Goal: Transaction & Acquisition: Purchase product/service

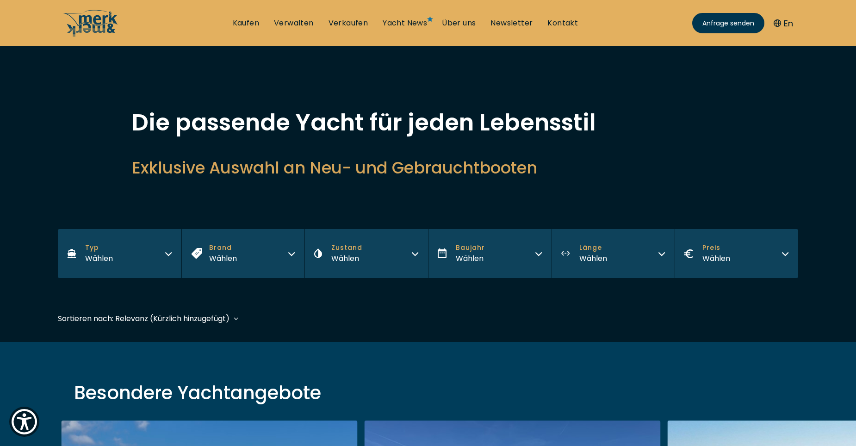
click at [724, 256] on div "Wählen" at bounding box center [716, 259] width 28 height 12
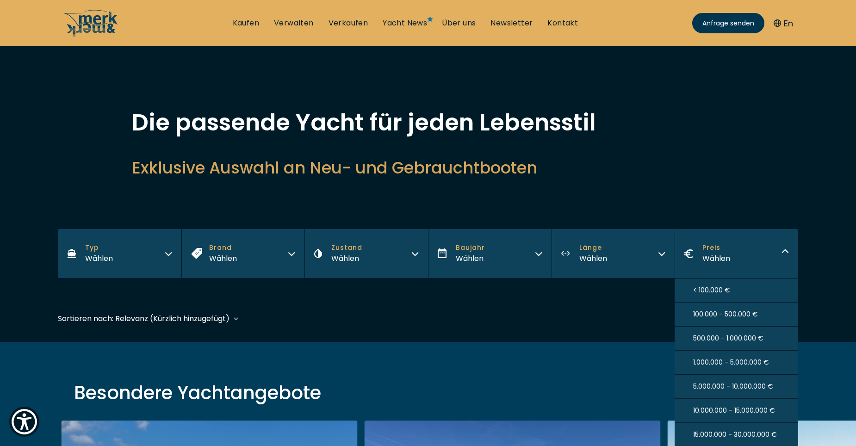
click at [707, 287] on span "< 100.000 €" at bounding box center [711, 291] width 37 height 10
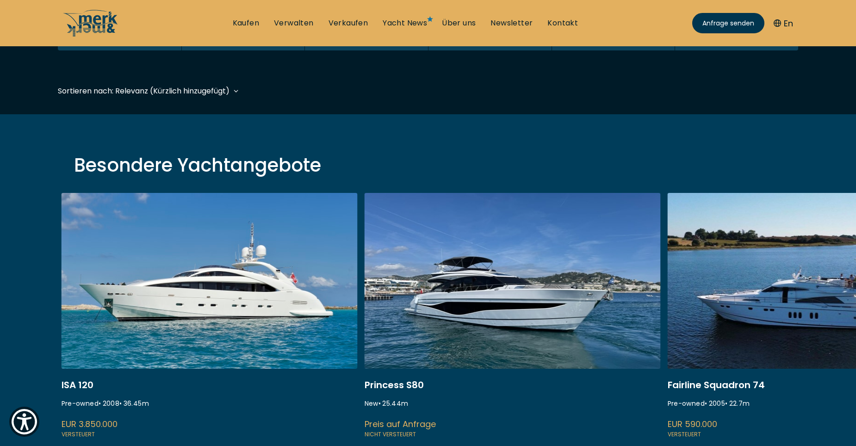
scroll to position [229, 0]
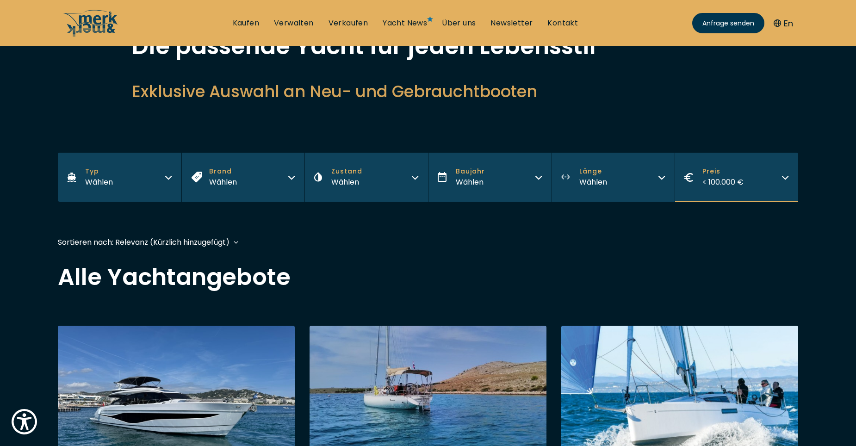
scroll to position [93, 0]
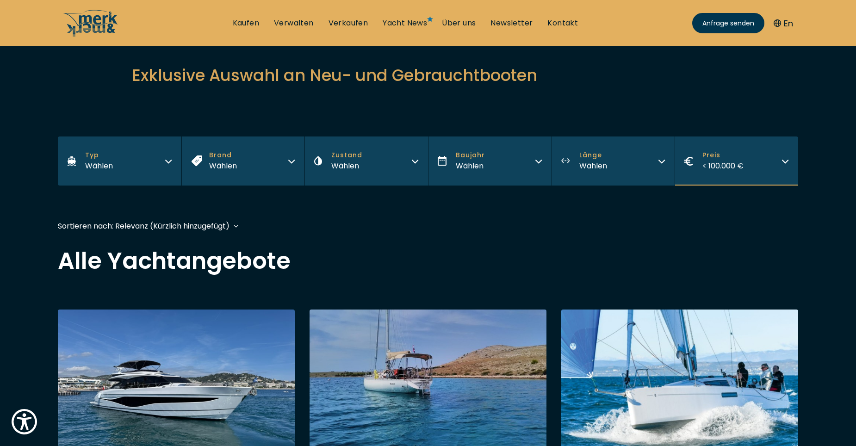
click at [789, 161] on icon "button" at bounding box center [785, 159] width 7 height 7
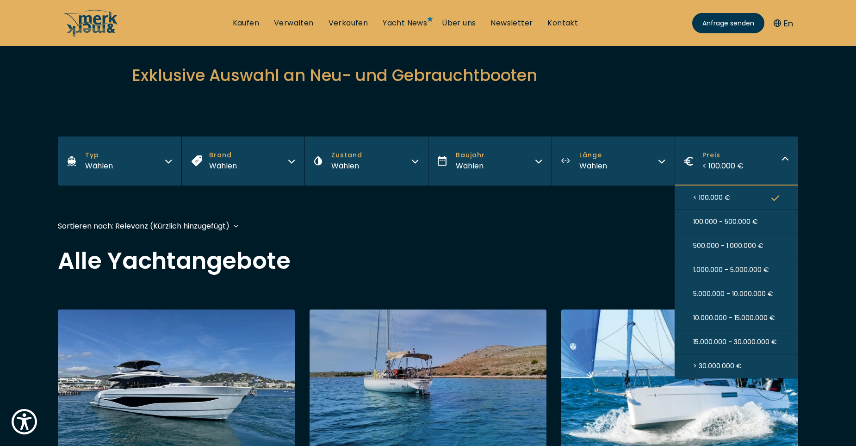
click at [737, 166] on span "< 100.000 €" at bounding box center [722, 166] width 41 height 11
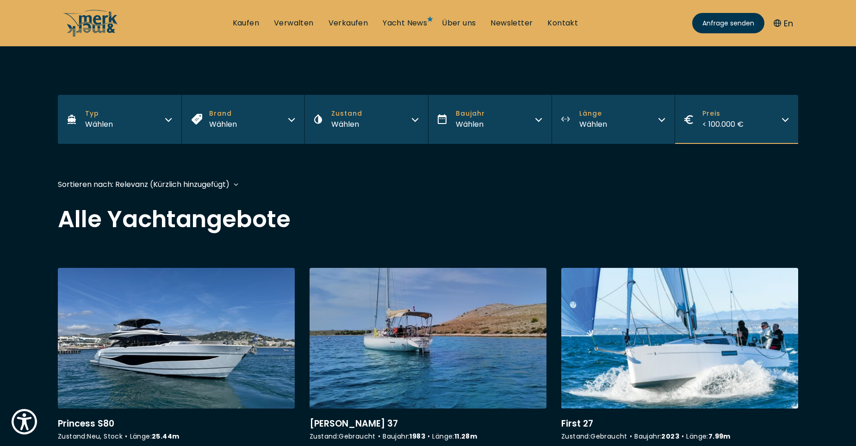
scroll to position [46, 0]
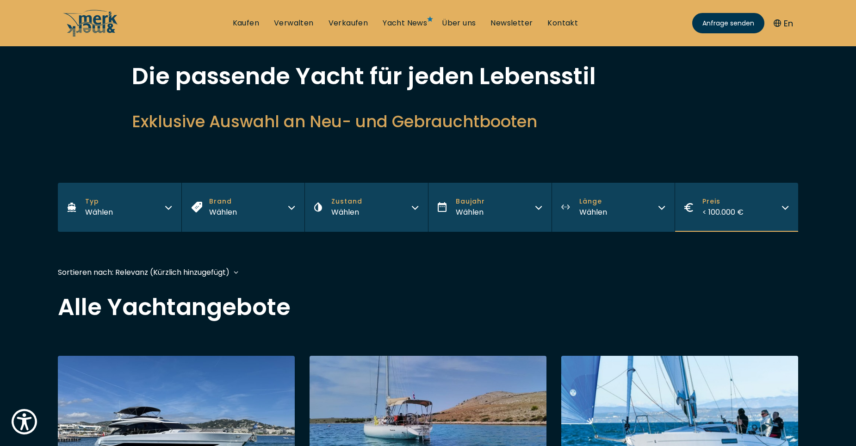
click at [104, 207] on div "Wählen" at bounding box center [99, 212] width 28 height 12
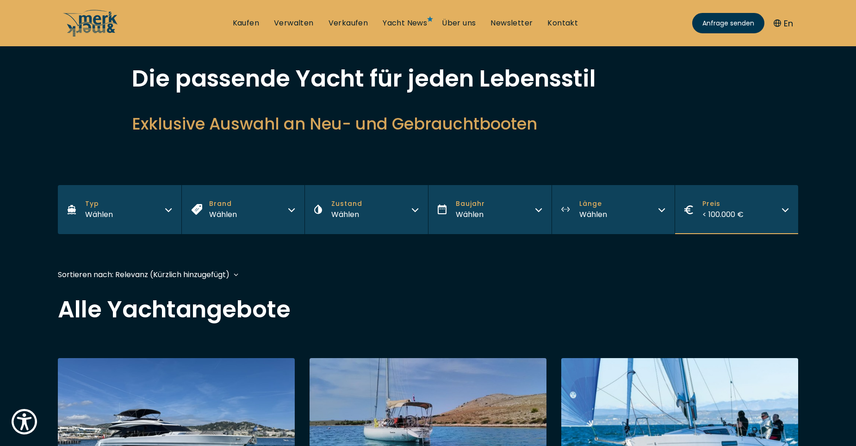
scroll to position [0, 0]
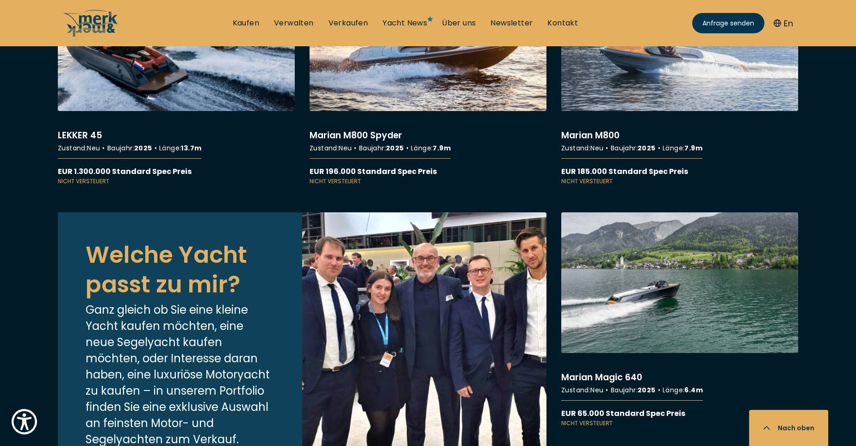
scroll to position [3656, 0]
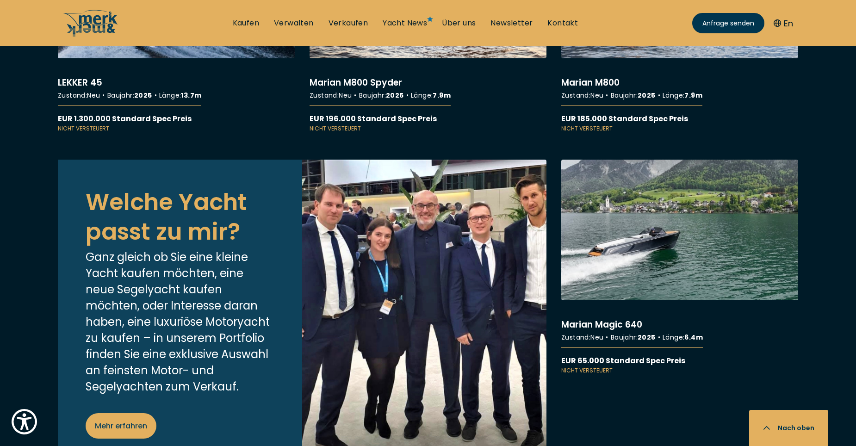
click at [673, 243] on link "More details about Marian Magic 640" at bounding box center [679, 267] width 237 height 215
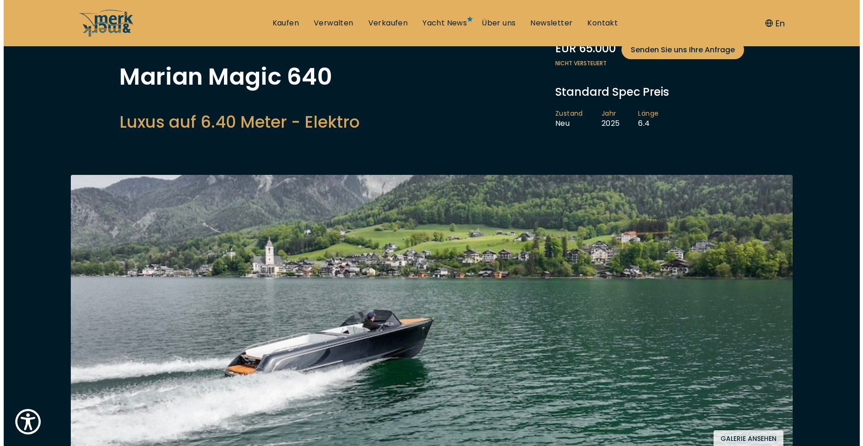
scroll to position [93, 0]
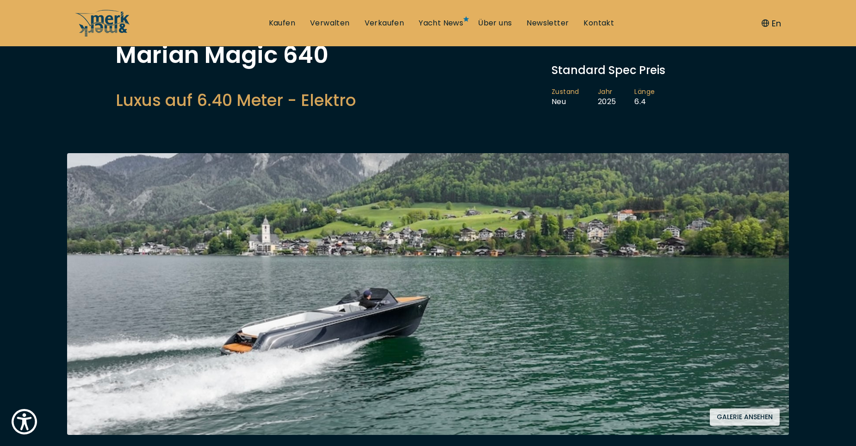
click at [392, 360] on img at bounding box center [428, 294] width 722 height 282
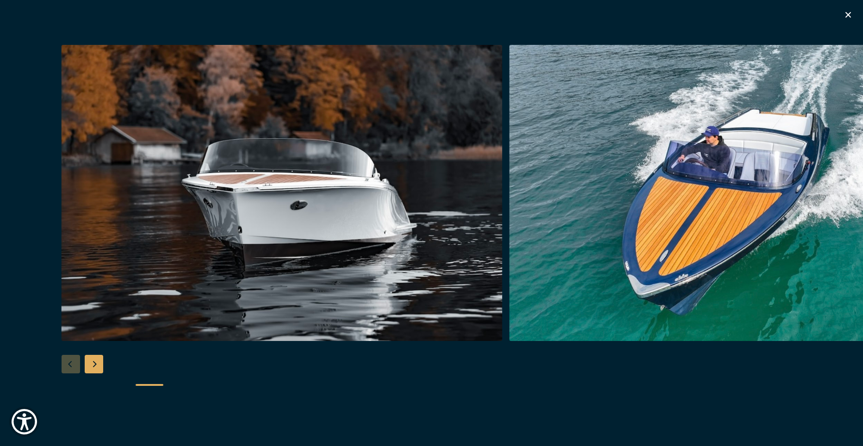
click at [391, 360] on div at bounding box center [431, 223] width 863 height 356
click at [398, 302] on img "button" at bounding box center [282, 193] width 441 height 296
click at [65, 365] on div at bounding box center [431, 223] width 863 height 356
click at [93, 366] on div "Next slide" at bounding box center [94, 364] width 19 height 19
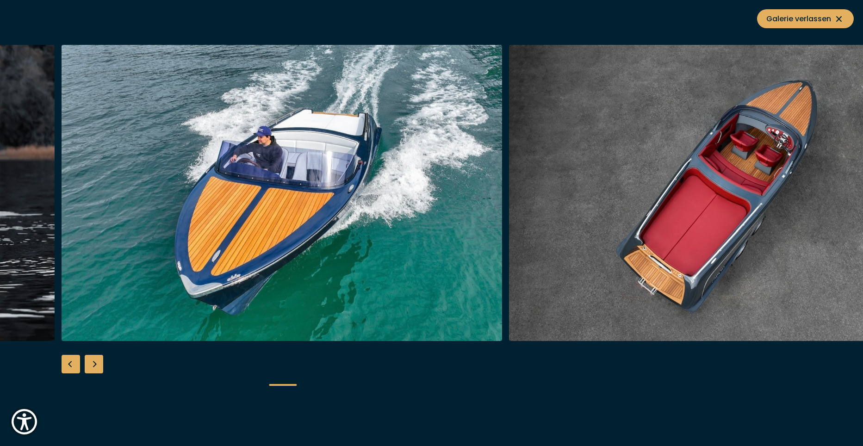
click at [93, 366] on div "Next slide" at bounding box center [94, 364] width 19 height 19
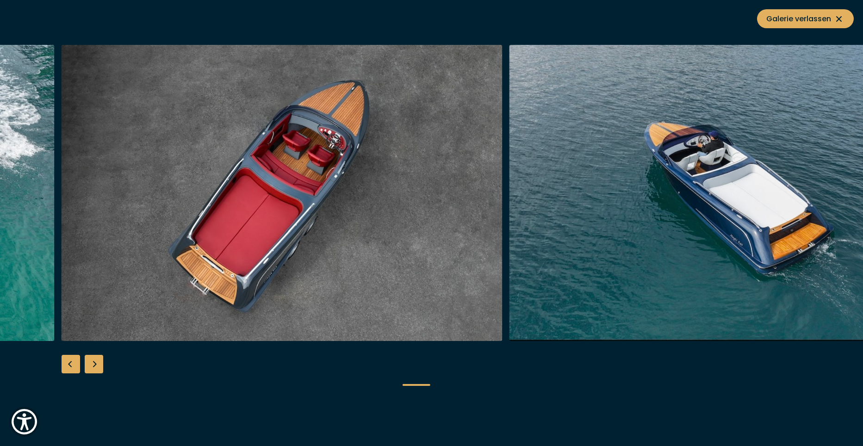
click at [93, 366] on div "Next slide" at bounding box center [94, 364] width 19 height 19
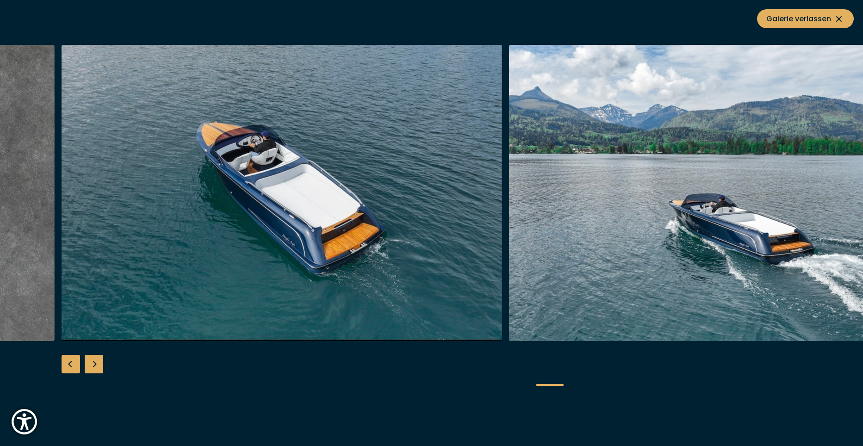
click at [93, 366] on div "Next slide" at bounding box center [94, 364] width 19 height 19
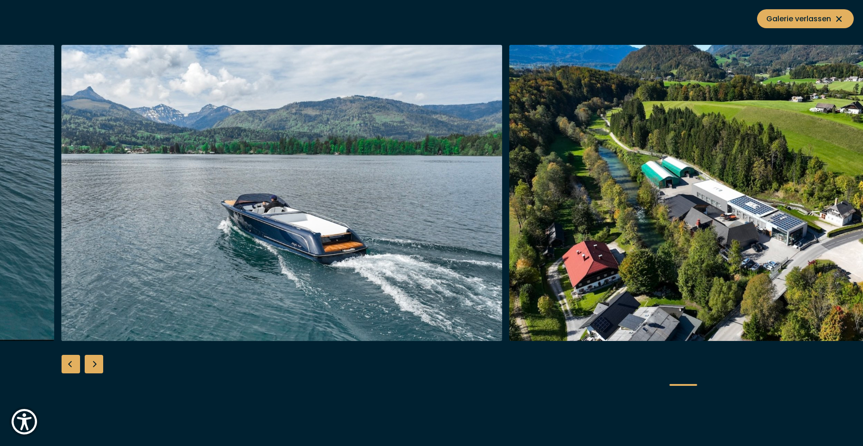
click at [93, 366] on div "Next slide" at bounding box center [94, 364] width 19 height 19
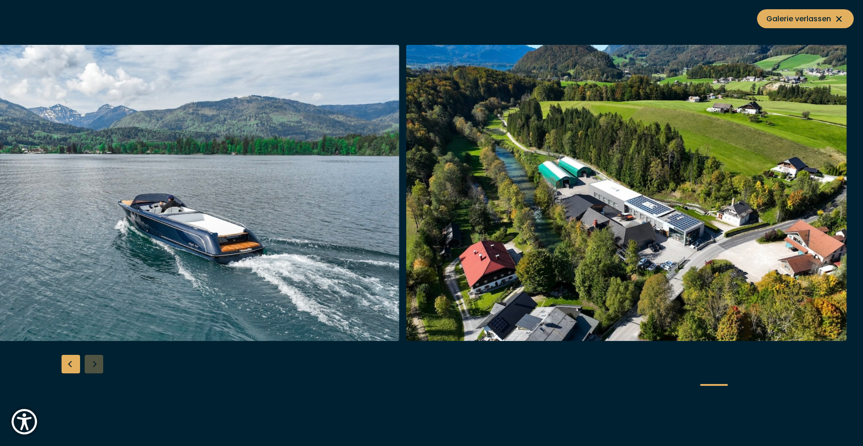
click at [93, 366] on div at bounding box center [431, 223] width 863 height 356
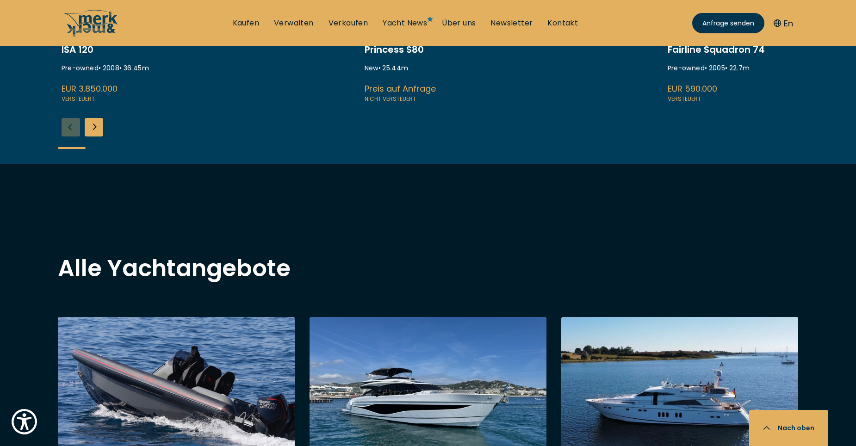
scroll to position [602, 0]
